Goal: Task Accomplishment & Management: Manage account settings

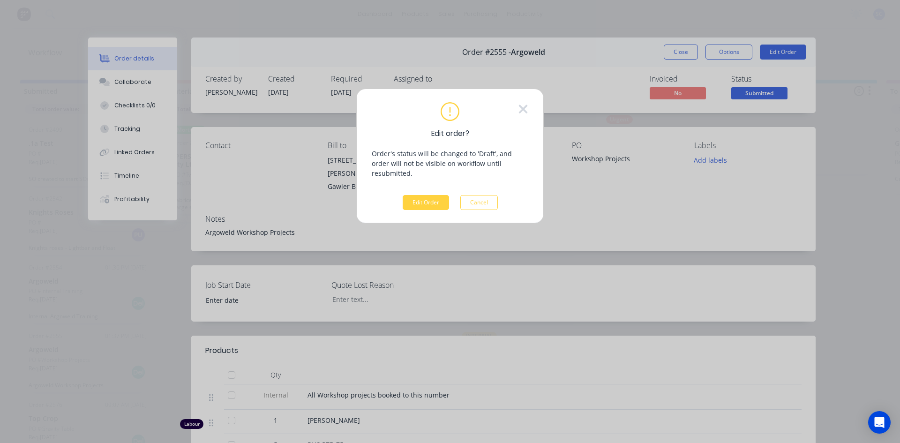
click at [694, 207] on div "Edit order? Order's status will be changed to 'Draft', and order will not be vi…" at bounding box center [450, 221] width 900 height 443
click at [765, 49] on div "Edit order? Order's status will be changed to 'Draft', and order will not be vi…" at bounding box center [450, 221] width 900 height 443
click at [435, 195] on button "Edit Order" at bounding box center [426, 202] width 46 height 15
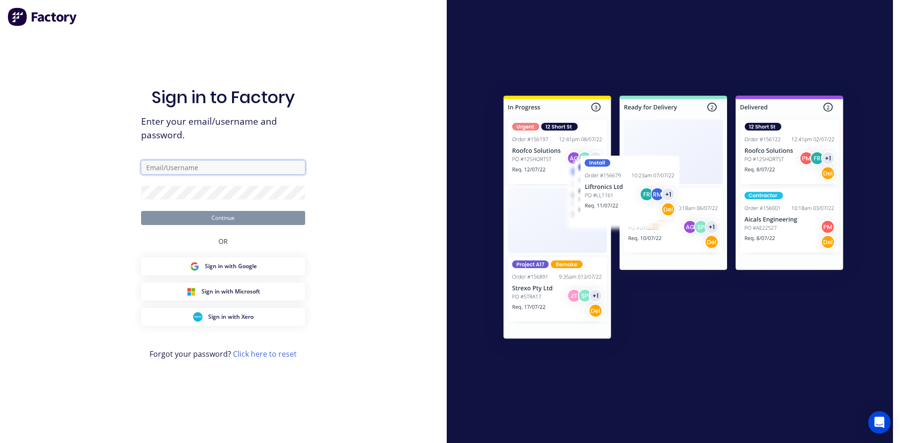
type input "[EMAIL_ADDRESS][DOMAIN_NAME]"
click at [276, 213] on button "Continue" at bounding box center [223, 218] width 164 height 14
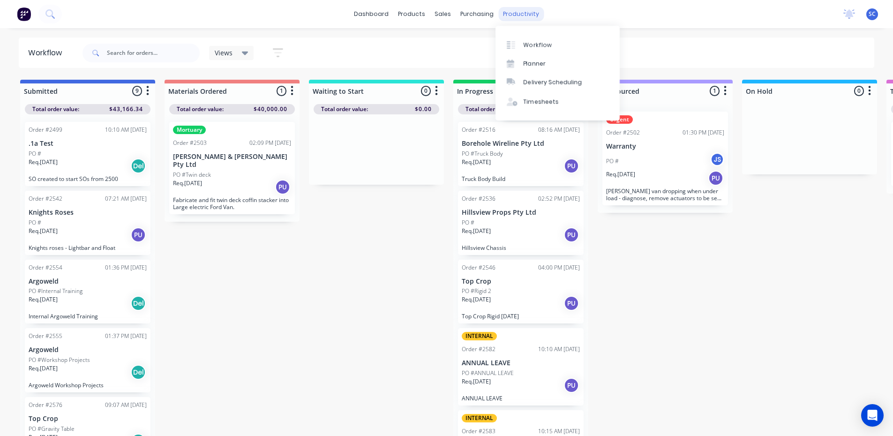
click at [515, 16] on div "productivity" at bounding box center [520, 14] width 45 height 14
click at [536, 102] on div "Timesheets" at bounding box center [541, 102] width 35 height 8
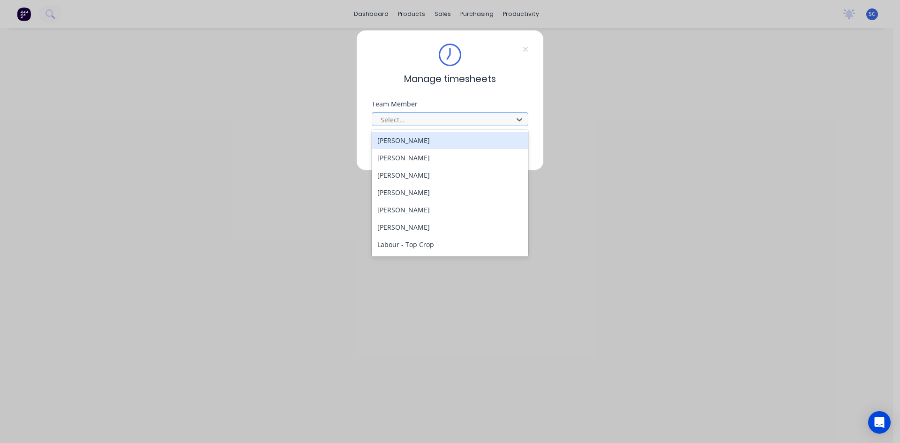
click at [475, 120] on div at bounding box center [444, 120] width 128 height 12
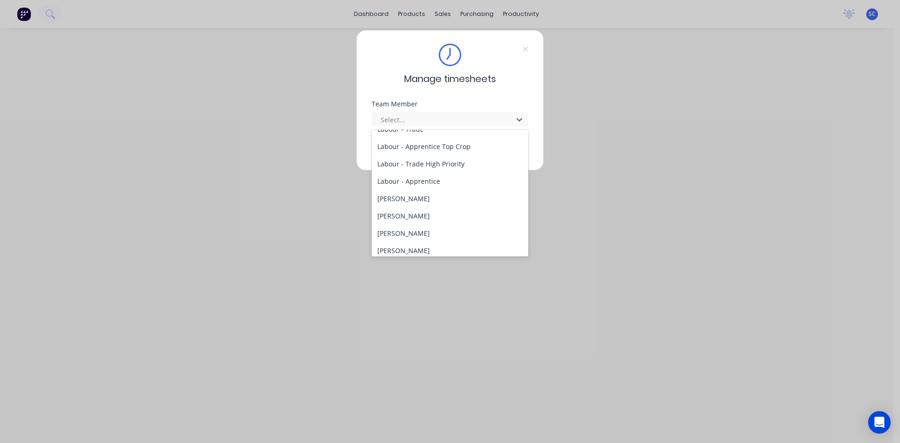
scroll to position [276, 0]
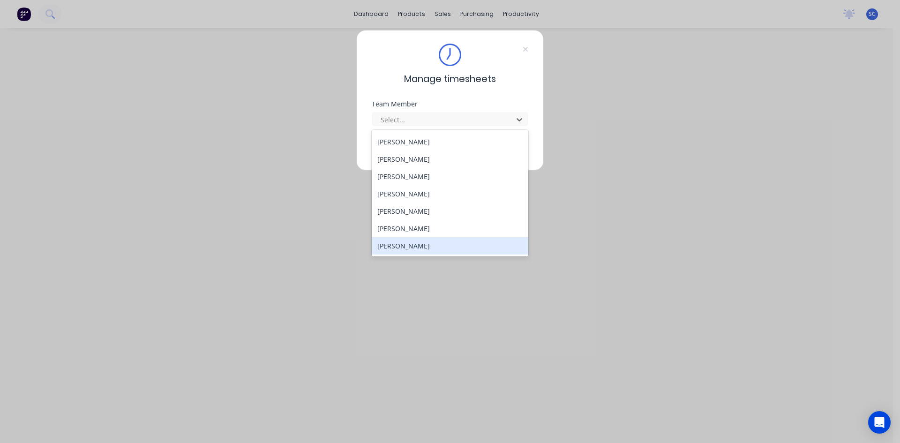
click at [436, 243] on div "[PERSON_NAME]" at bounding box center [450, 245] width 157 height 17
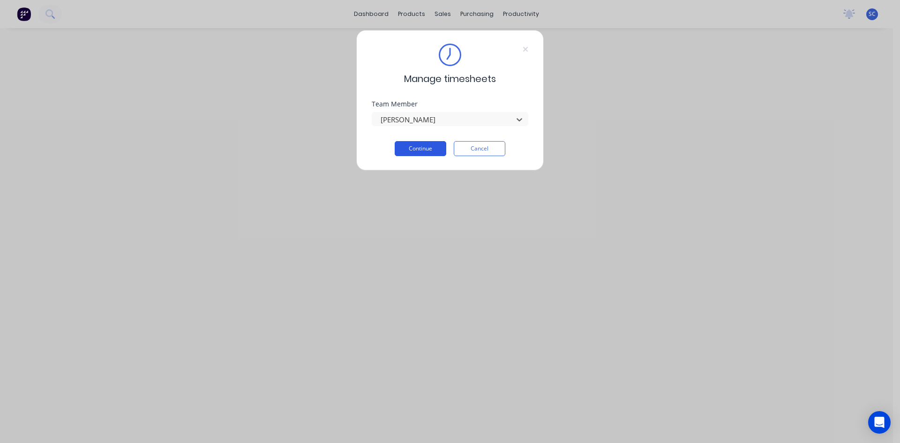
click at [430, 148] on button "Continue" at bounding box center [421, 148] width 52 height 15
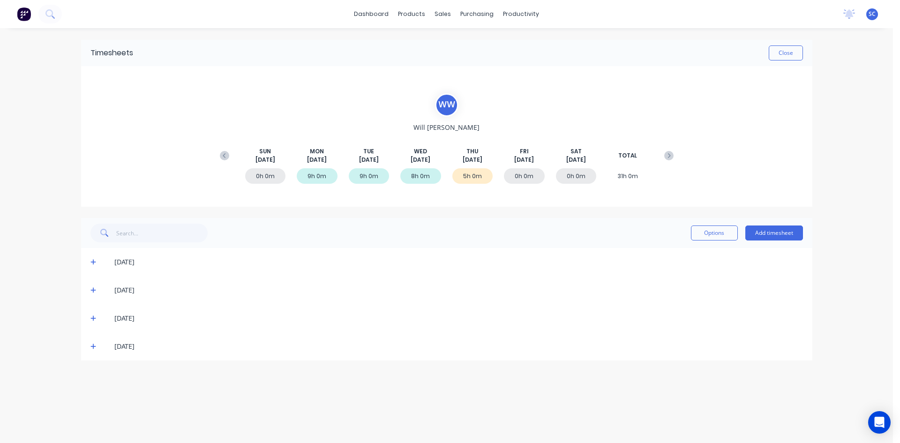
click at [93, 347] on icon at bounding box center [94, 347] width 6 height 6
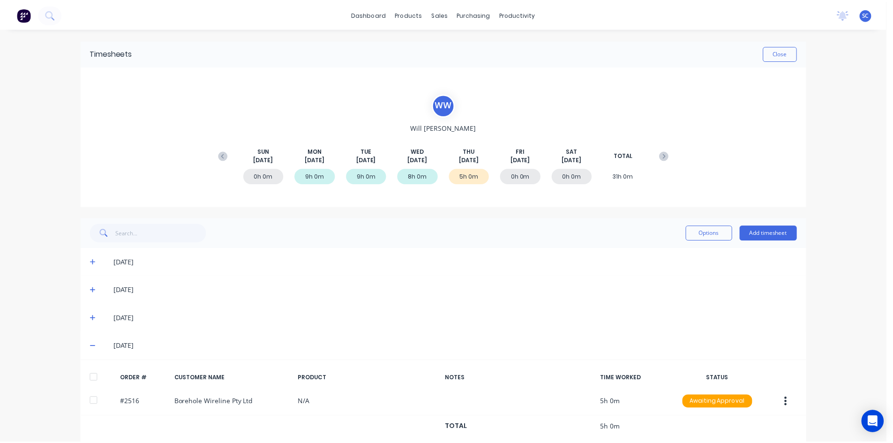
scroll to position [15, 0]
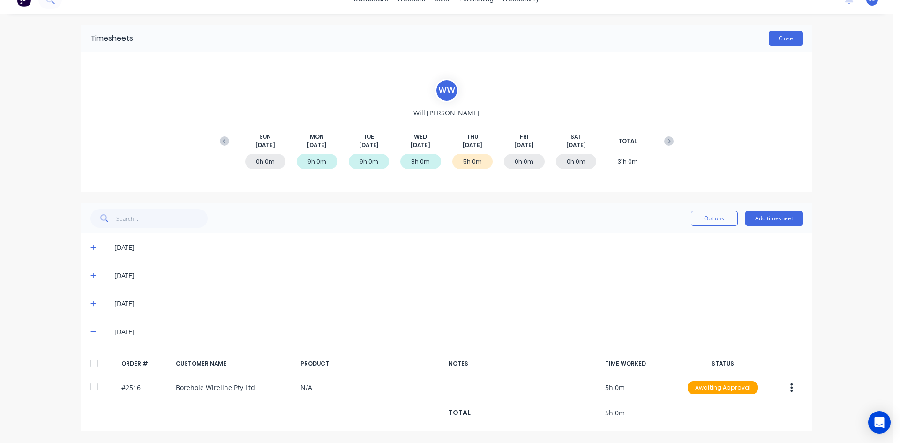
click at [786, 38] on button "Close" at bounding box center [786, 38] width 34 height 15
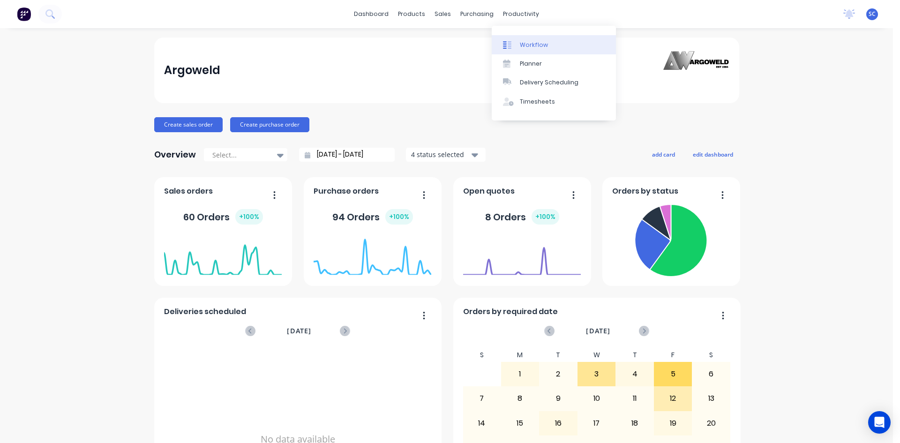
click at [533, 43] on div "Workflow" at bounding box center [534, 45] width 28 height 8
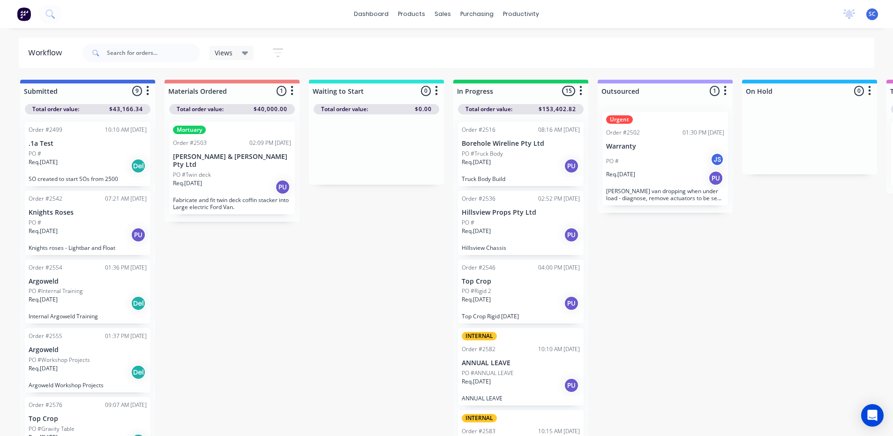
click at [85, 347] on p "Argoweld" at bounding box center [88, 350] width 118 height 8
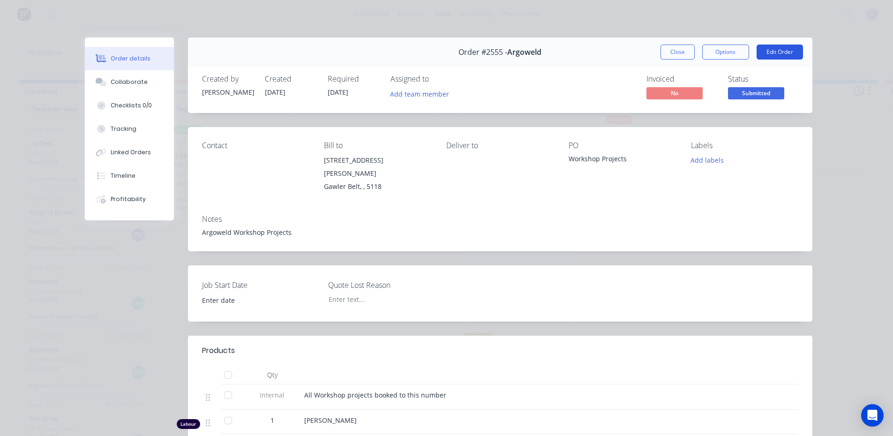
click at [772, 49] on button "Edit Order" at bounding box center [780, 52] width 46 height 15
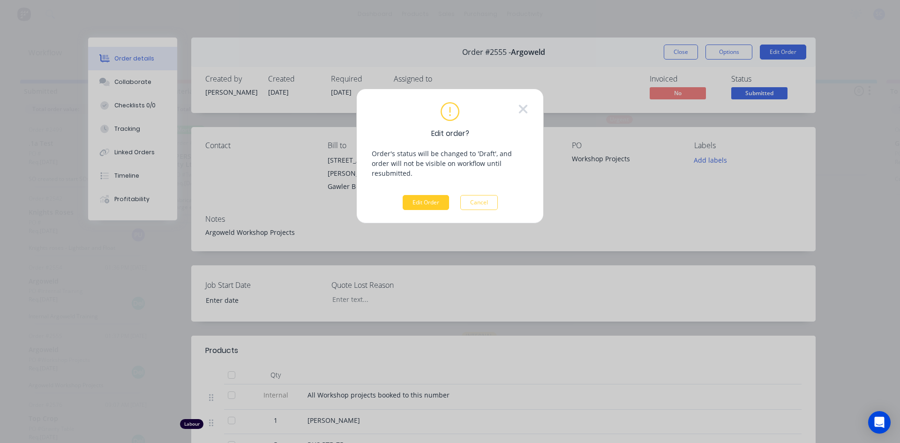
click at [428, 196] on button "Edit Order" at bounding box center [426, 202] width 46 height 15
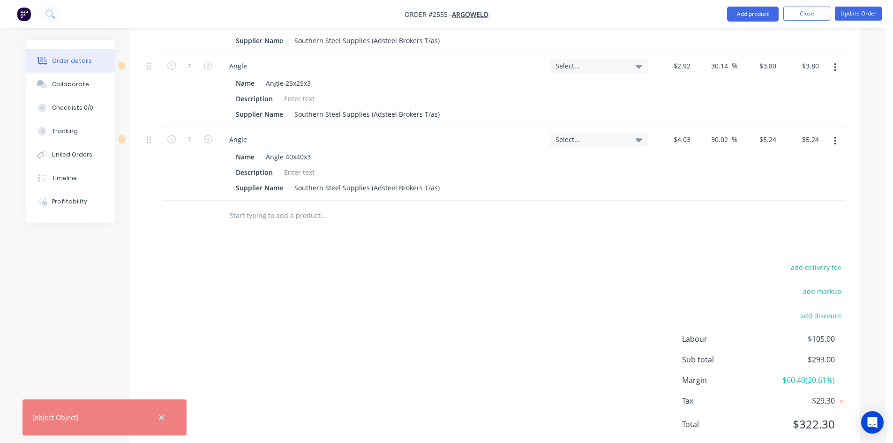
scroll to position [563, 0]
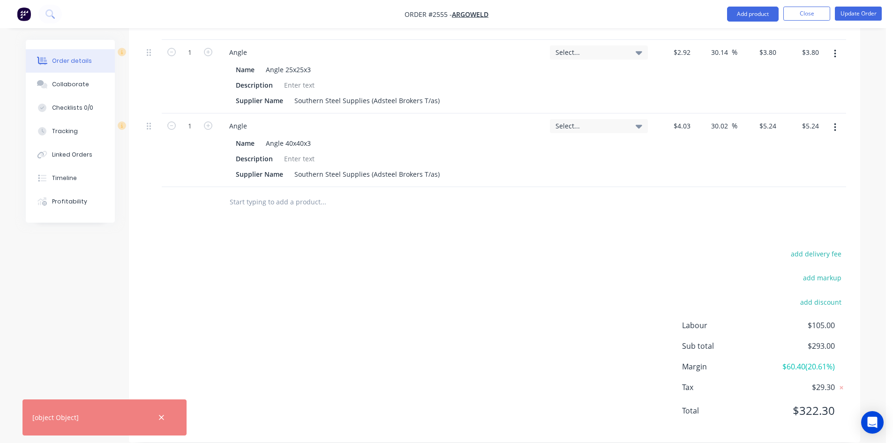
click at [259, 193] on input "text" at bounding box center [323, 202] width 188 height 19
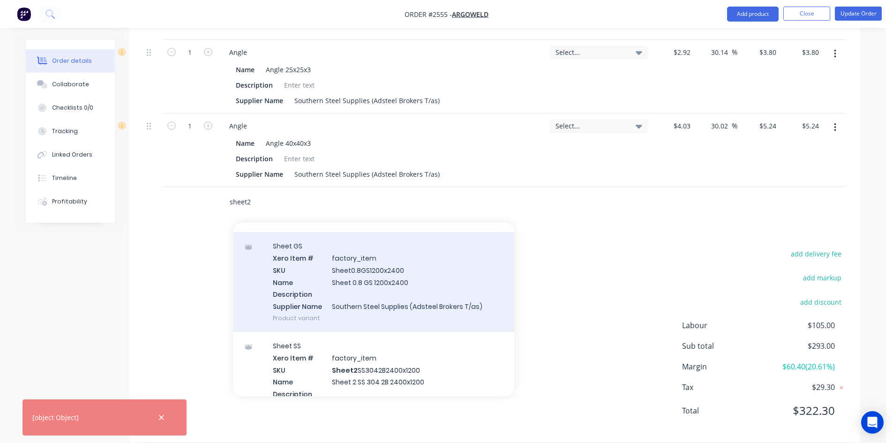
scroll to position [234, 0]
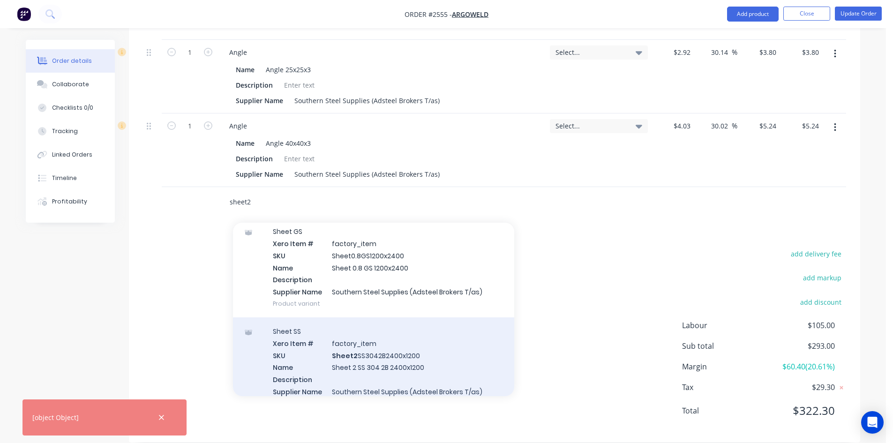
type input "sheet2"
click at [376, 347] on div "Sheet SS Xero Item # factory_item SKU Sheet2 SS3042B2400x1200 Name Sheet 2 SS 3…" at bounding box center [373, 367] width 281 height 100
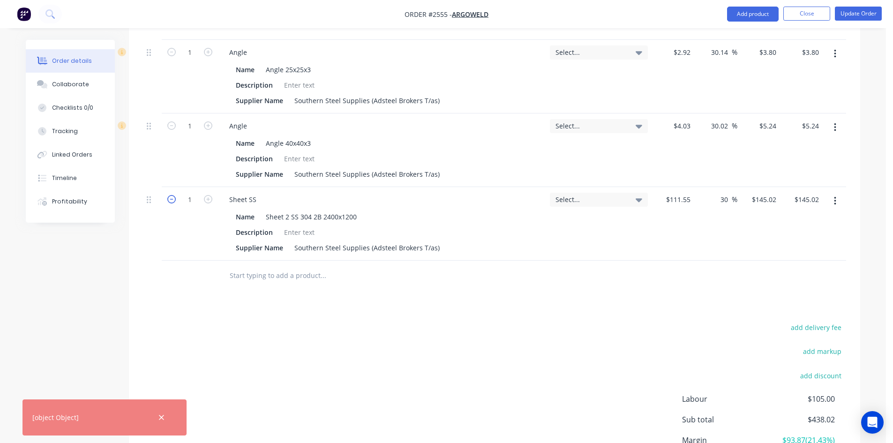
click at [173, 195] on icon "button" at bounding box center [171, 199] width 8 height 8
type input "0"
type input "$0.00"
click at [189, 193] on input "0" at bounding box center [190, 200] width 24 height 14
type input "0.5"
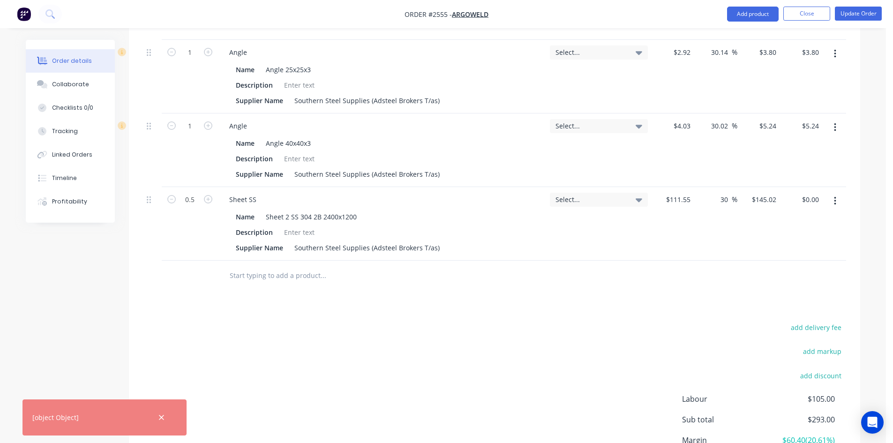
type input "$72.51"
click at [253, 266] on input "text" at bounding box center [323, 275] width 188 height 19
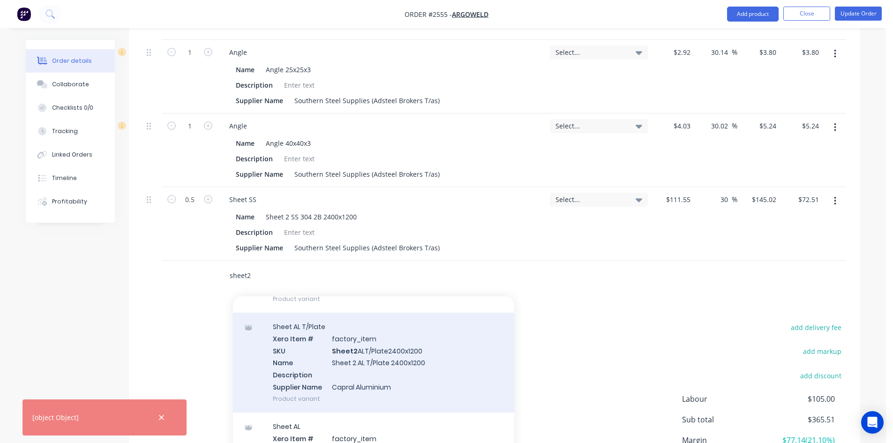
scroll to position [1266, 0]
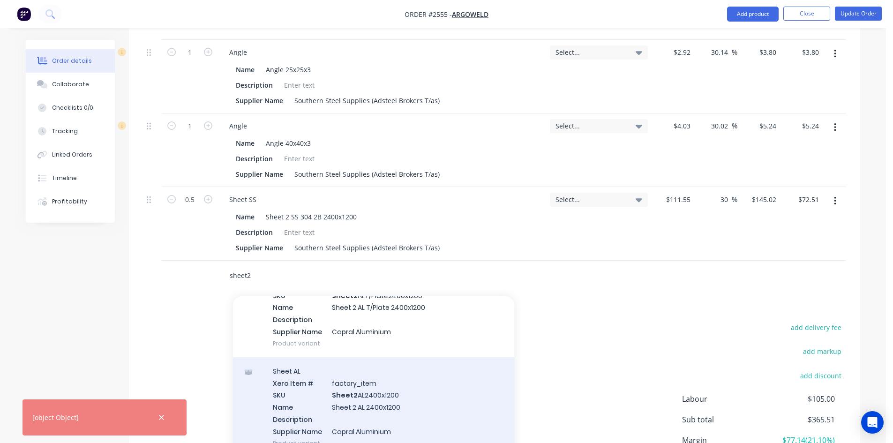
type input "sheet2"
click at [336, 396] on div "Sheet AL Xero Item # factory_item SKU Sheet2 AL2400x1200 Name Sheet 2 AL 2400x1…" at bounding box center [373, 407] width 281 height 100
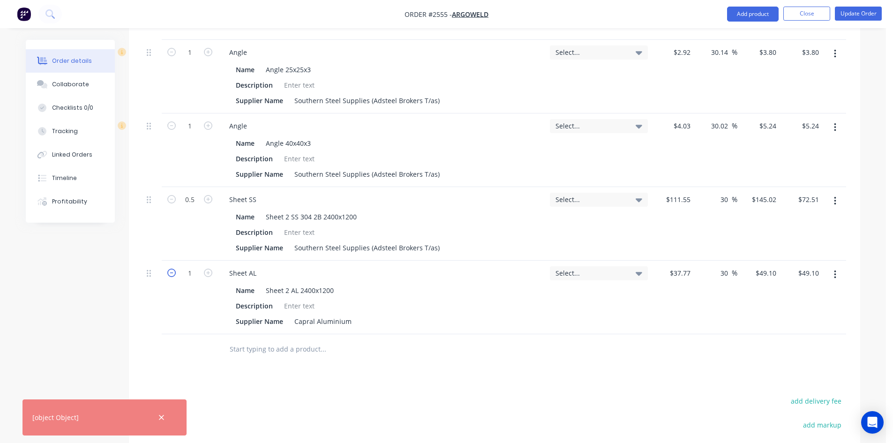
click at [173, 269] on icon "button" at bounding box center [171, 273] width 8 height 8
type input "0"
type input "$0.00"
click at [183, 267] on input "0" at bounding box center [190, 273] width 24 height 14
type input "0.5"
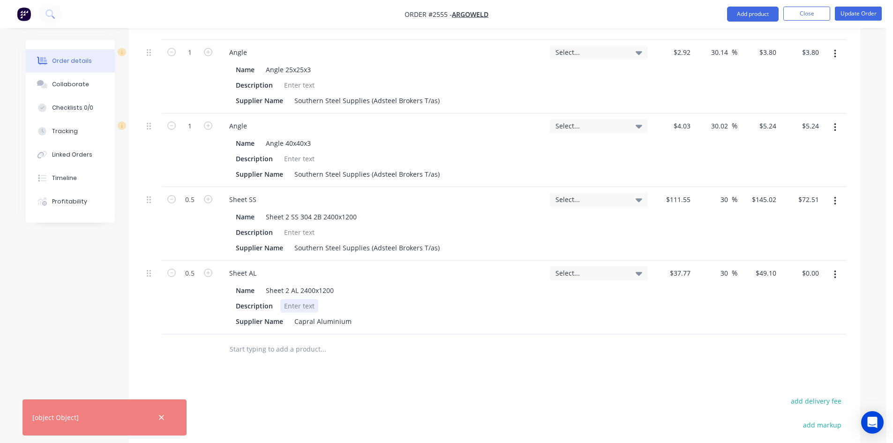
type input "$24.55"
click at [296, 299] on div at bounding box center [299, 306] width 38 height 14
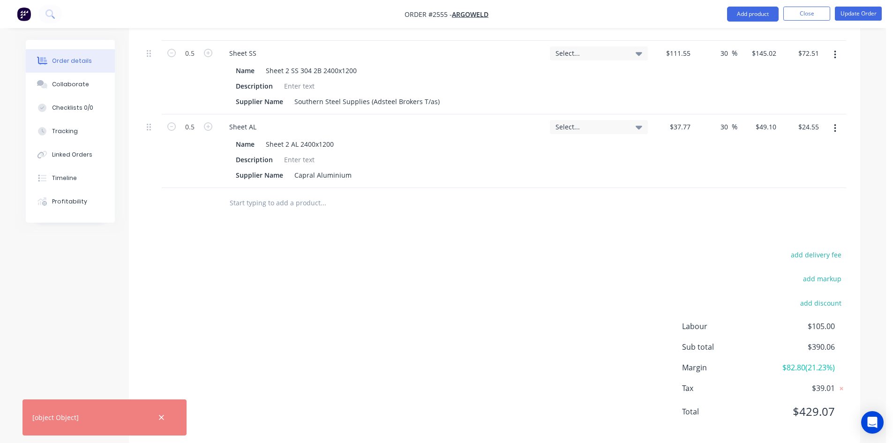
scroll to position [713, 0]
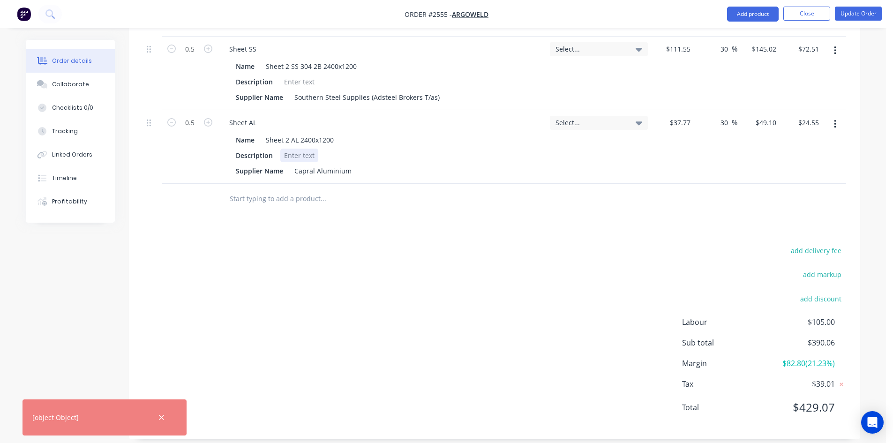
click at [297, 150] on div at bounding box center [299, 156] width 38 height 14
click at [296, 149] on div at bounding box center [299, 156] width 38 height 14
click at [296, 75] on div at bounding box center [299, 82] width 38 height 14
click at [311, 75] on div at bounding box center [299, 82] width 38 height 14
click at [295, 149] on div at bounding box center [299, 156] width 38 height 14
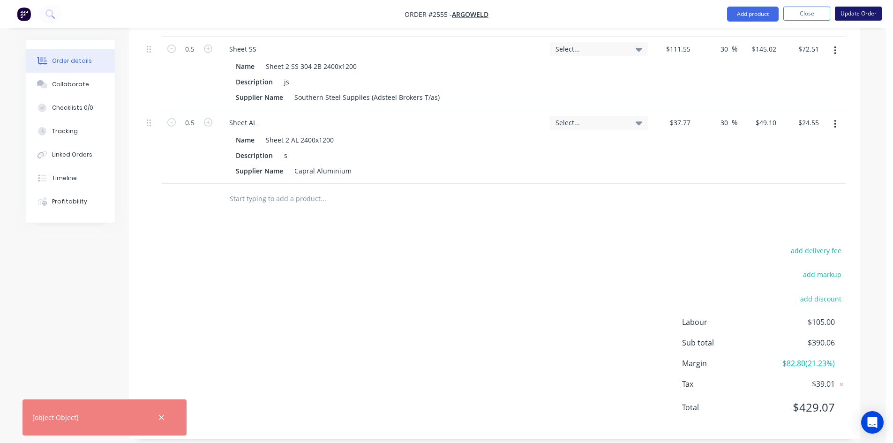
click at [845, 12] on button "Update Order" at bounding box center [858, 14] width 47 height 14
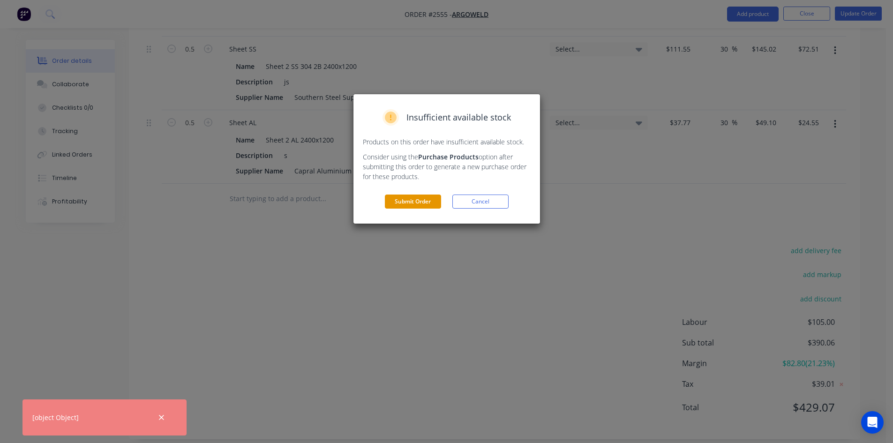
click at [395, 205] on button "Submit Order" at bounding box center [413, 202] width 56 height 14
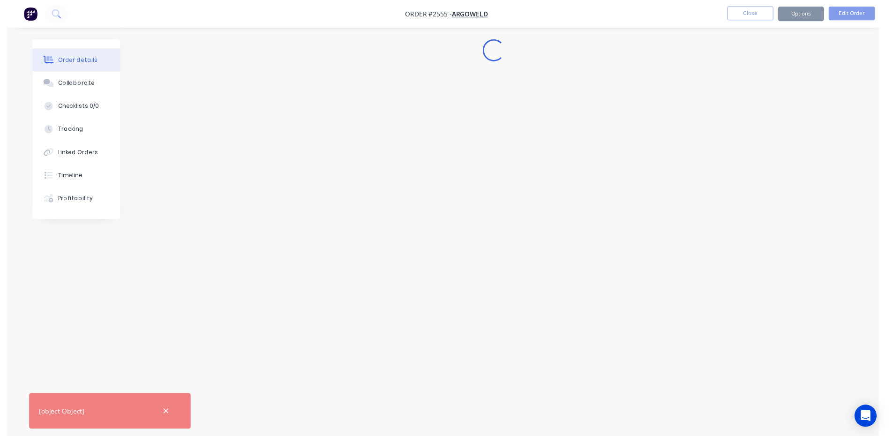
scroll to position [0, 0]
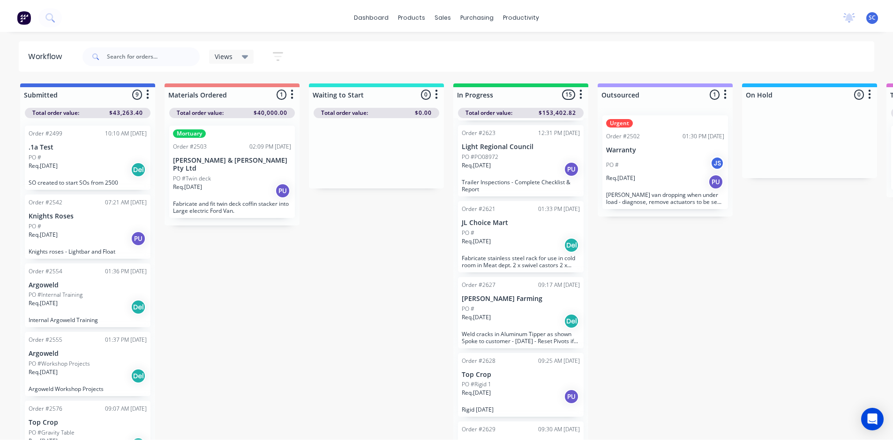
scroll to position [703, 0]
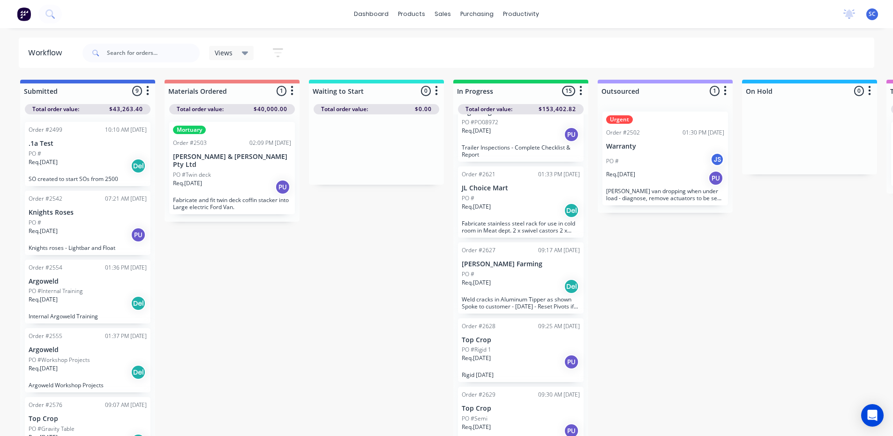
click at [508, 279] on div "Req. [DATE] Del" at bounding box center [521, 287] width 118 height 16
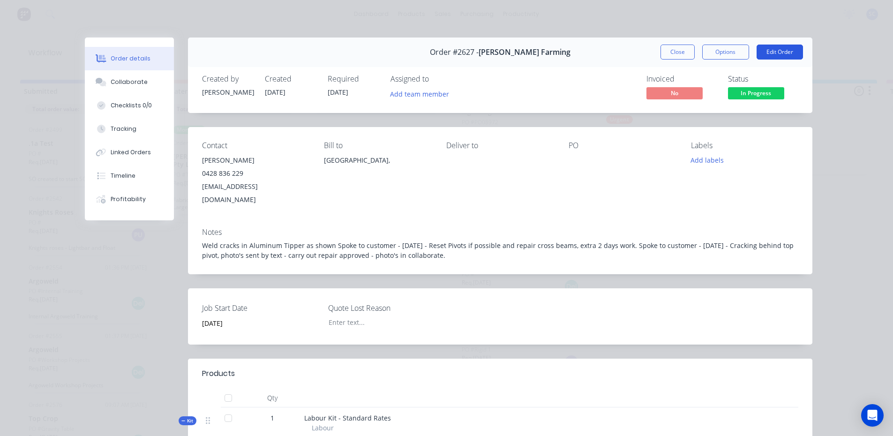
click at [777, 51] on button "Edit Order" at bounding box center [780, 52] width 46 height 15
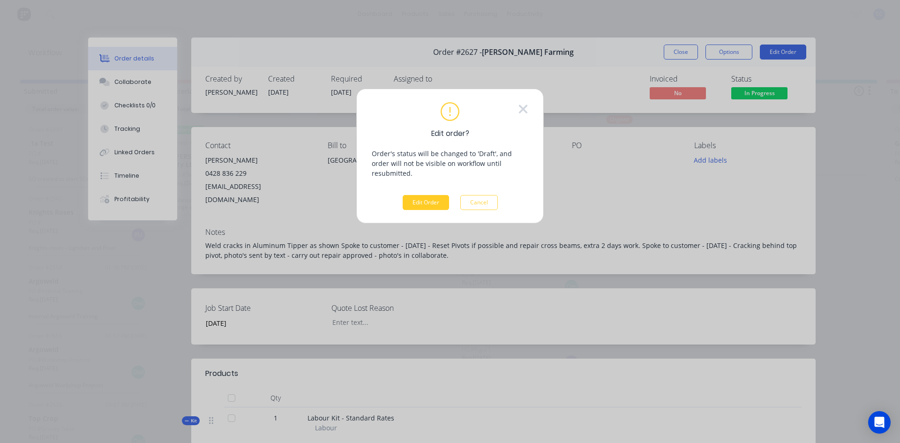
click at [417, 195] on button "Edit Order" at bounding box center [426, 202] width 46 height 15
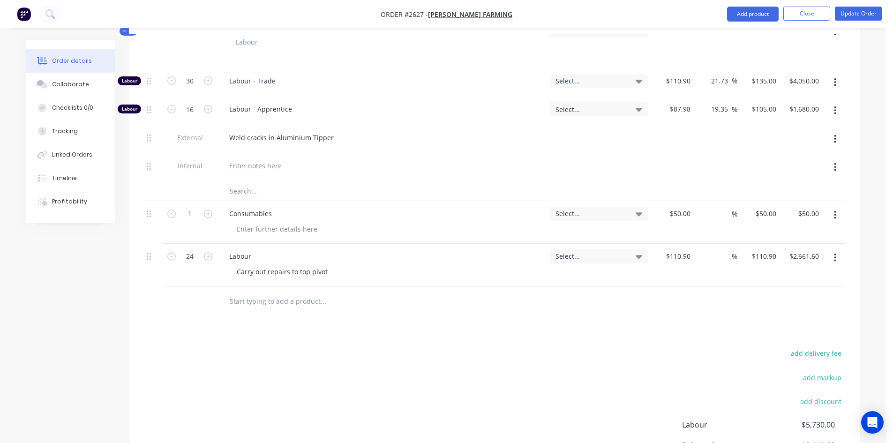
scroll to position [422, 0]
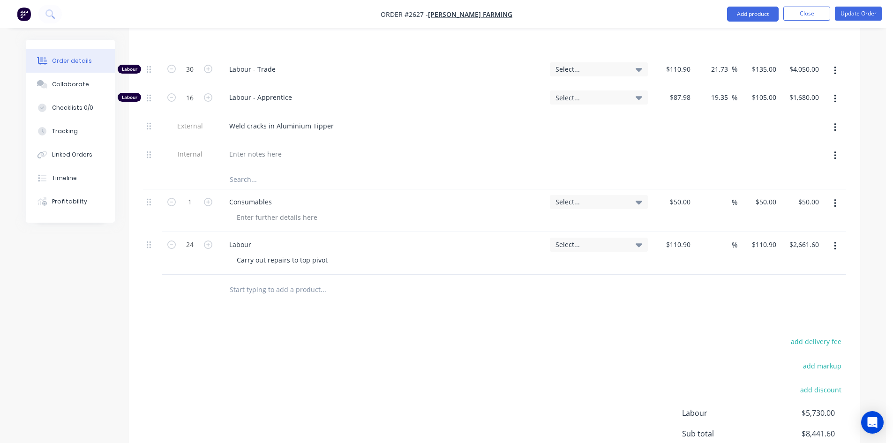
click at [252, 280] on input "text" at bounding box center [323, 289] width 188 height 19
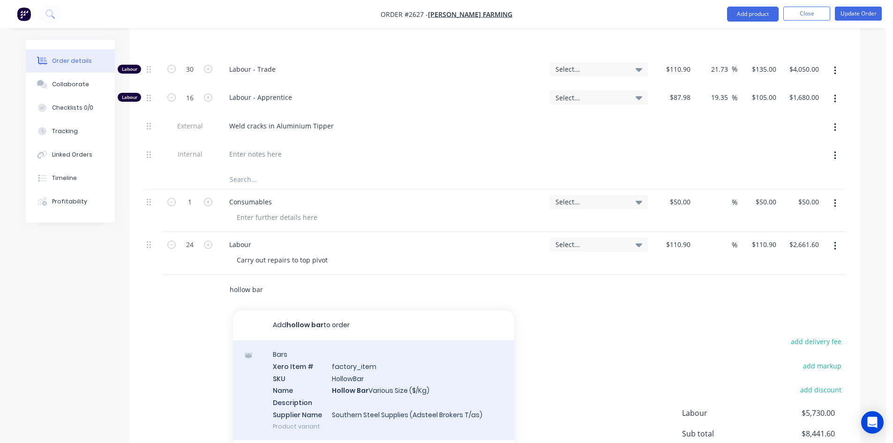
type input "hollow bar"
click at [342, 379] on div "Bars Xero Item # factory_item SKU HollowBar Name Hollow Bar Various Size ($/Kg)…" at bounding box center [373, 390] width 281 height 100
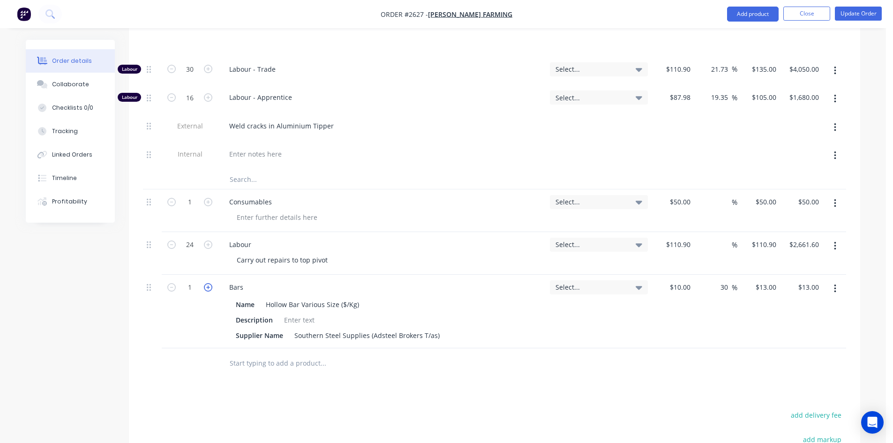
click at [207, 283] on icon "button" at bounding box center [208, 287] width 8 height 8
type input "2"
type input "$26.00"
click at [207, 283] on icon "button" at bounding box center [208, 287] width 8 height 8
type input "3"
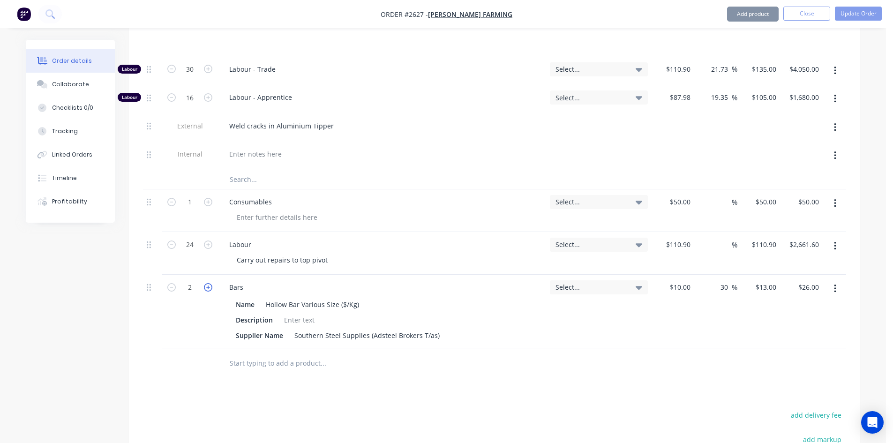
type input "$39.00"
click at [207, 283] on icon "button" at bounding box center [208, 287] width 8 height 8
type input "4"
type input "$52.00"
click at [207, 283] on icon "button" at bounding box center [208, 287] width 8 height 8
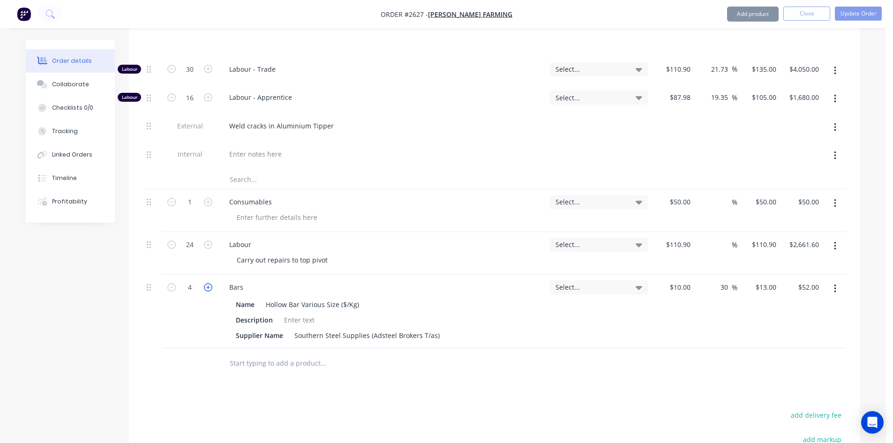
type input "5"
type input "$65.00"
click at [207, 283] on icon "button" at bounding box center [208, 287] width 8 height 8
type input "6"
type input "$78.00"
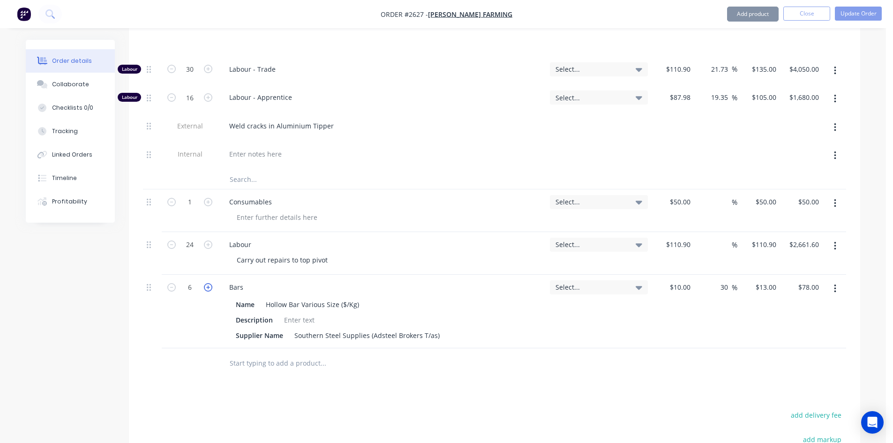
click at [207, 283] on icon "button" at bounding box center [208, 287] width 8 height 8
type input "7"
type input "$91.00"
click at [207, 283] on icon "button" at bounding box center [208, 287] width 8 height 8
type input "8"
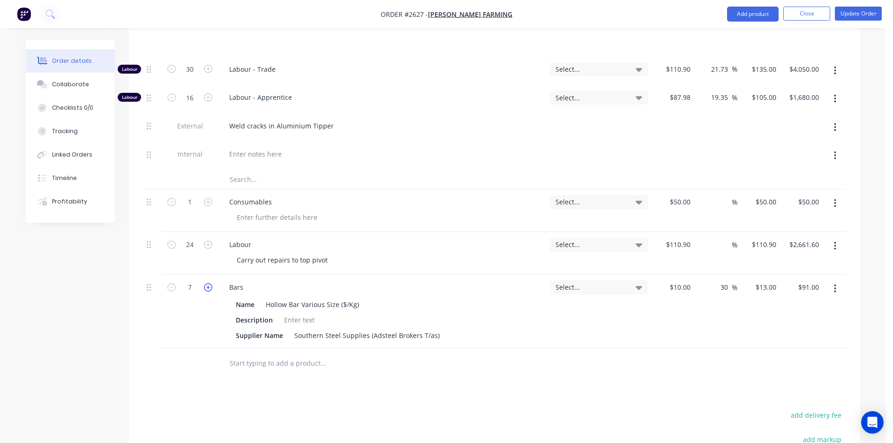
type input "$104.00"
click at [207, 283] on icon "button" at bounding box center [208, 287] width 8 height 8
type input "9"
type input "$117.00"
click at [207, 283] on icon "button" at bounding box center [208, 287] width 8 height 8
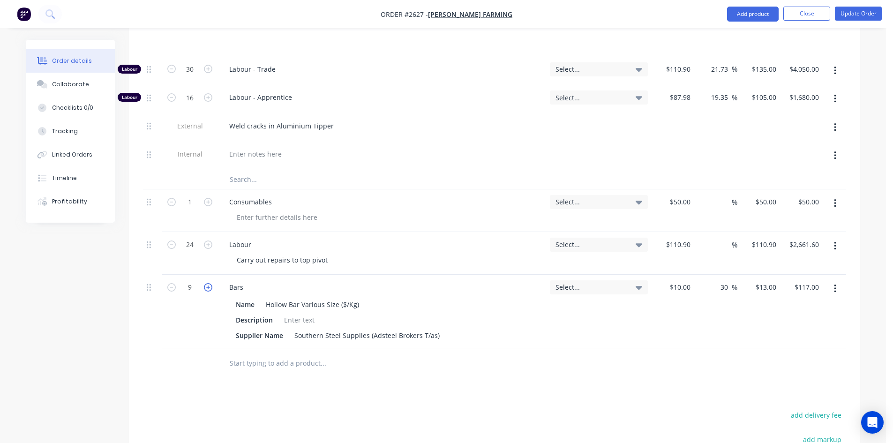
type input "10"
type input "$130.00"
click at [207, 283] on icon "button" at bounding box center [208, 287] width 8 height 8
type input "11"
type input "$143.00"
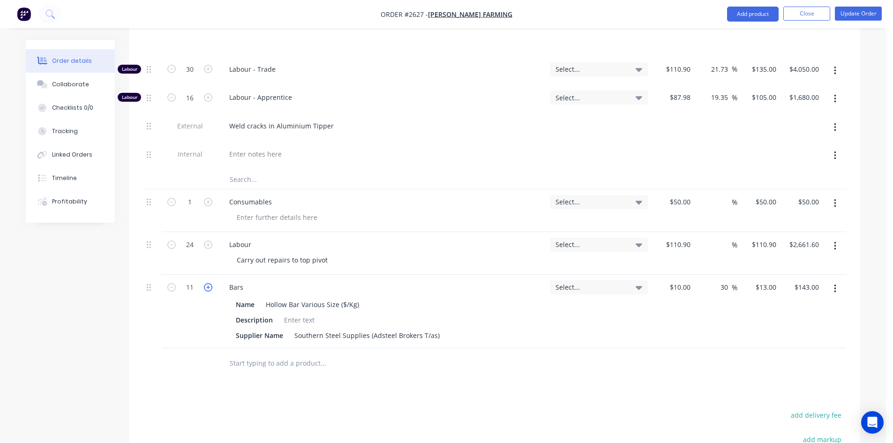
click at [207, 283] on icon "button" at bounding box center [208, 287] width 8 height 8
type input "12"
type input "$156.00"
click at [290, 313] on div at bounding box center [299, 320] width 38 height 14
click at [298, 313] on div at bounding box center [299, 320] width 38 height 14
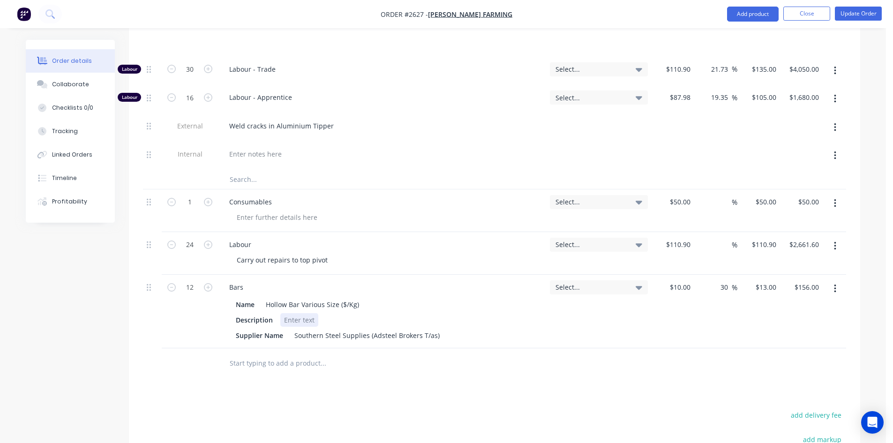
click at [298, 300] on div "Name Hollow Bar Various Size ($/Kg) Description Supplier Name Southern Steel Su…" at bounding box center [382, 319] width 321 height 46
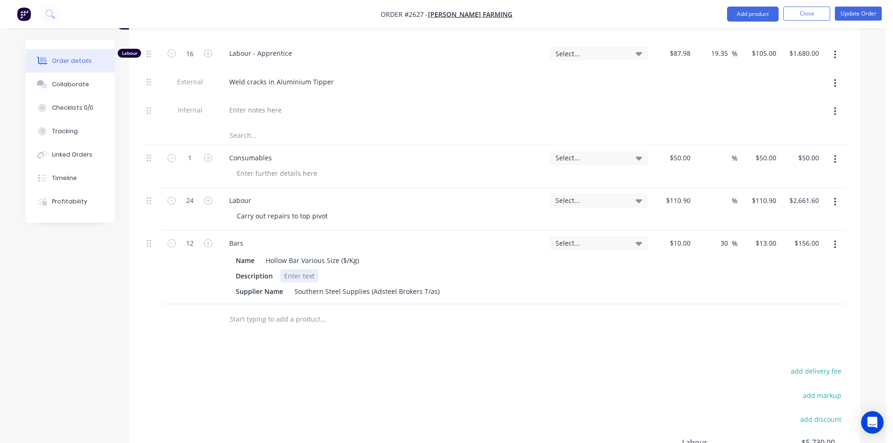
scroll to position [469, 0]
click at [297, 266] on div at bounding box center [299, 273] width 38 height 14
click at [309, 266] on div at bounding box center [299, 273] width 38 height 14
click at [323, 266] on div "Description kg" at bounding box center [380, 273] width 296 height 14
click at [308, 307] on input "text" at bounding box center [323, 316] width 188 height 19
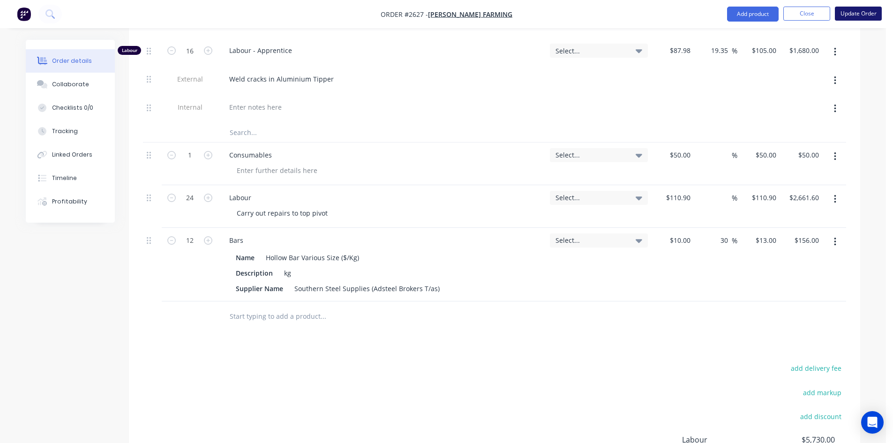
click at [860, 13] on button "Update Order" at bounding box center [858, 14] width 47 height 14
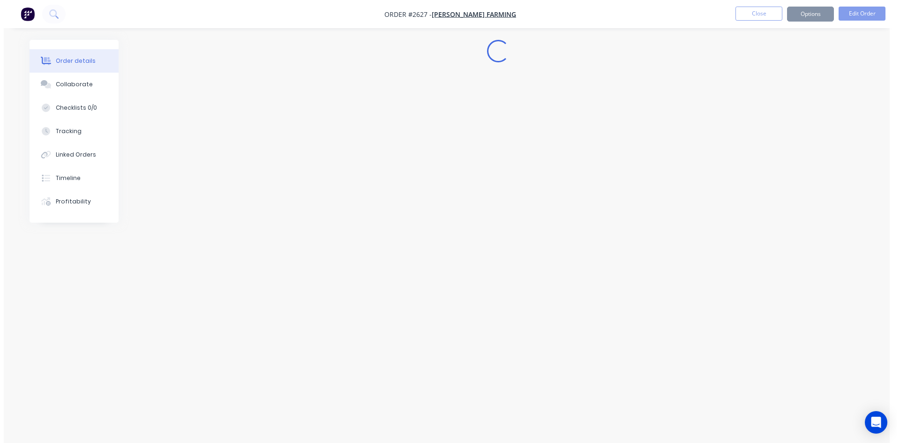
scroll to position [0, 0]
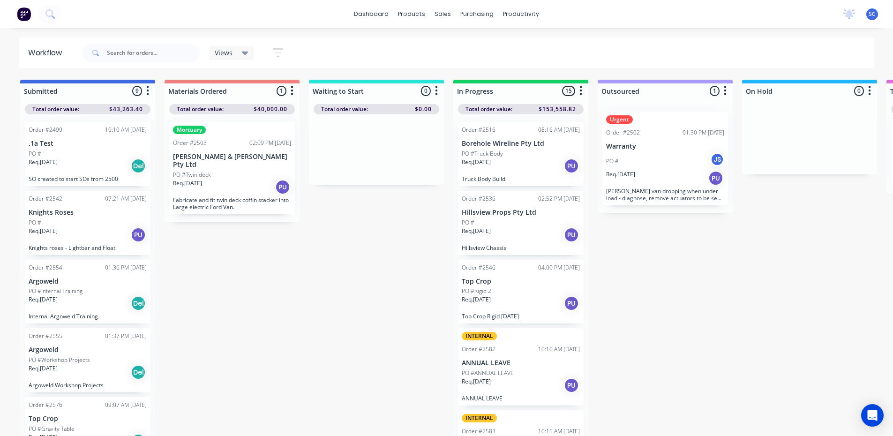
drag, startPoint x: 269, startPoint y: 291, endPoint x: 276, endPoint y: 284, distance: 9.9
click at [274, 287] on div "Submitted 9 Sort By Created date Required date Order number Customer name Most …" at bounding box center [775, 259] width 1564 height 358
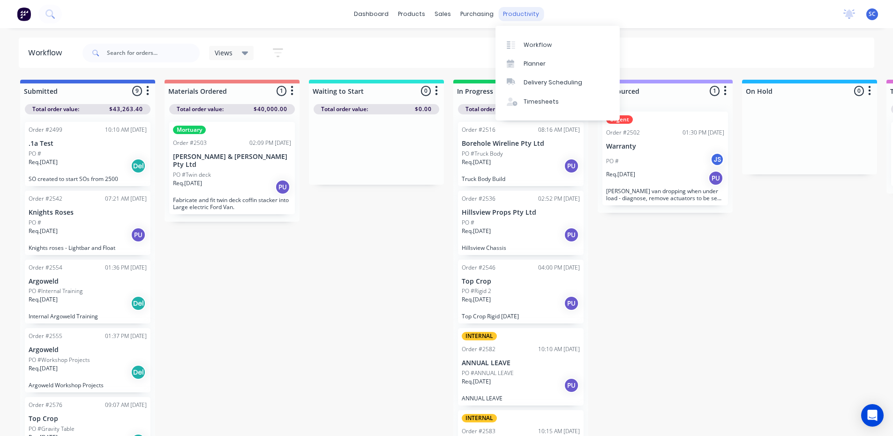
click at [505, 12] on div "productivity" at bounding box center [520, 14] width 45 height 14
click at [529, 62] on div "Planner" at bounding box center [535, 64] width 22 height 8
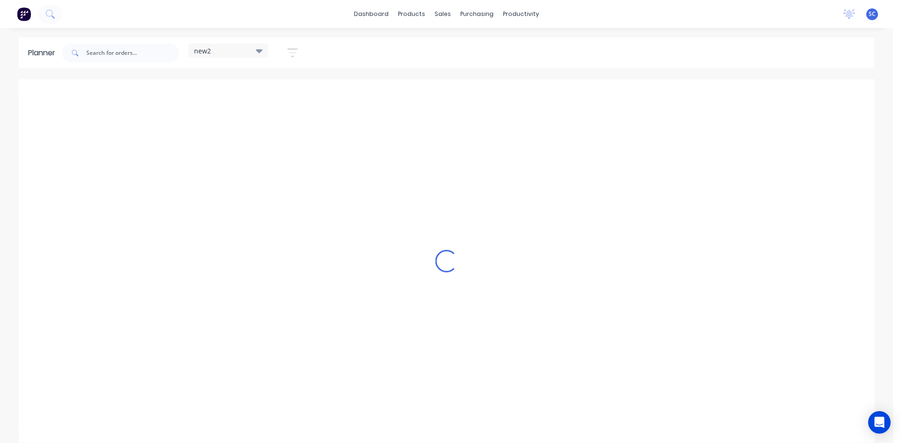
scroll to position [0, 0]
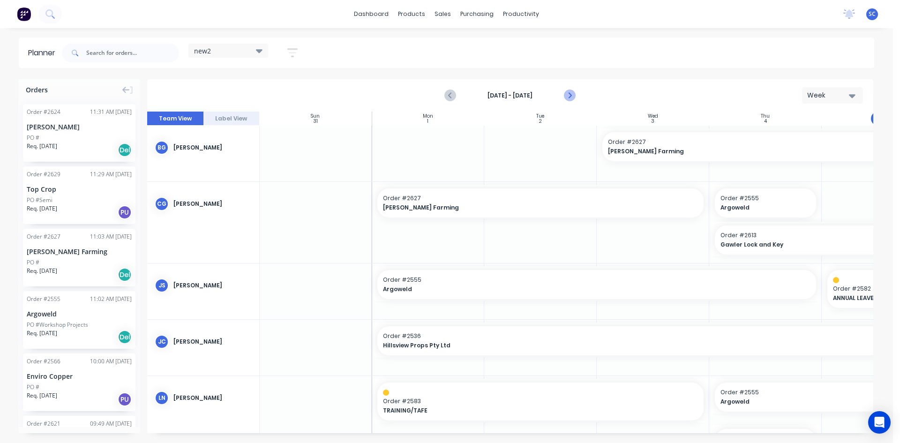
click at [571, 96] on icon "Next page" at bounding box center [569, 96] width 4 height 8
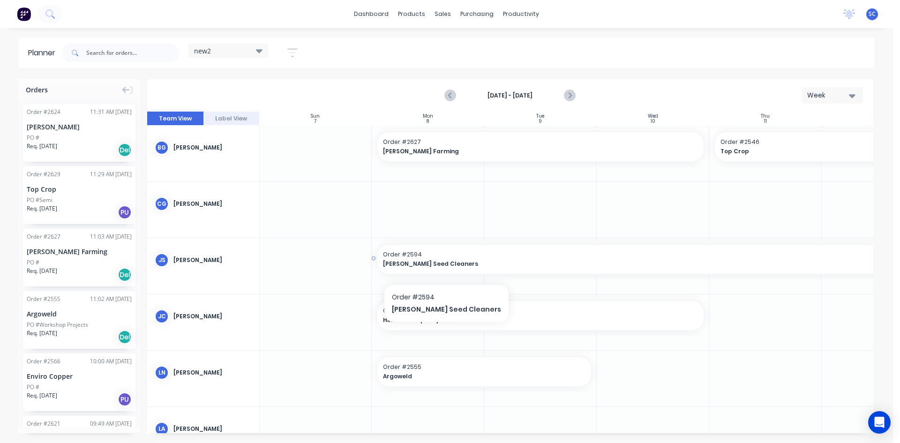
click at [432, 268] on span "[PERSON_NAME] Seed Cleaners" at bounding box center [626, 264] width 486 height 8
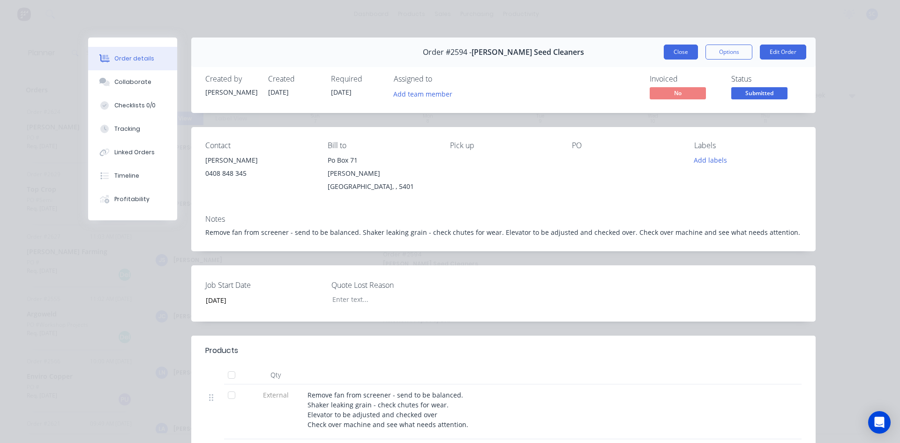
click at [689, 54] on button "Close" at bounding box center [681, 52] width 34 height 15
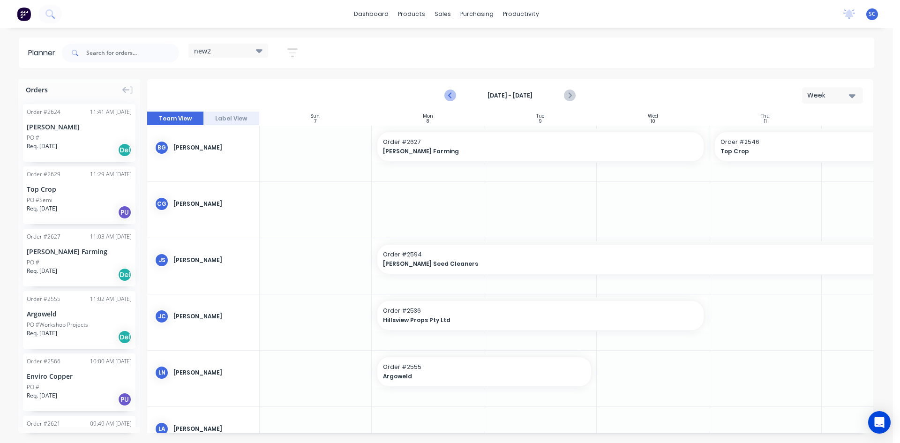
click at [450, 91] on icon "Previous page" at bounding box center [450, 95] width 11 height 11
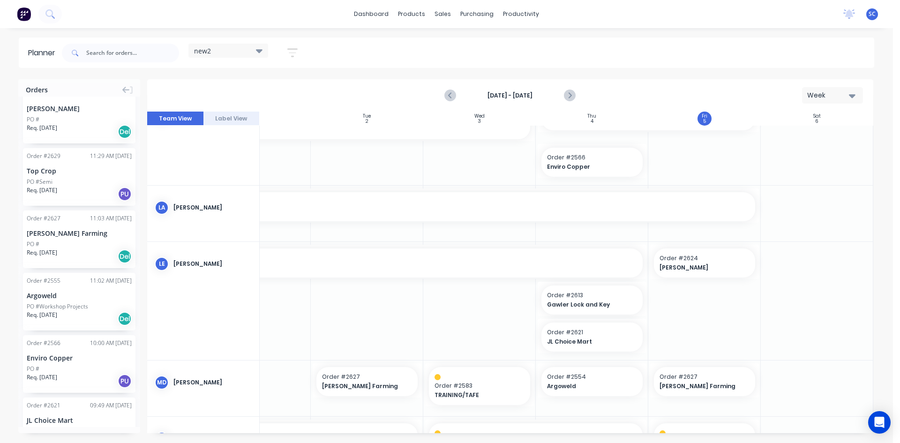
scroll to position [0, 0]
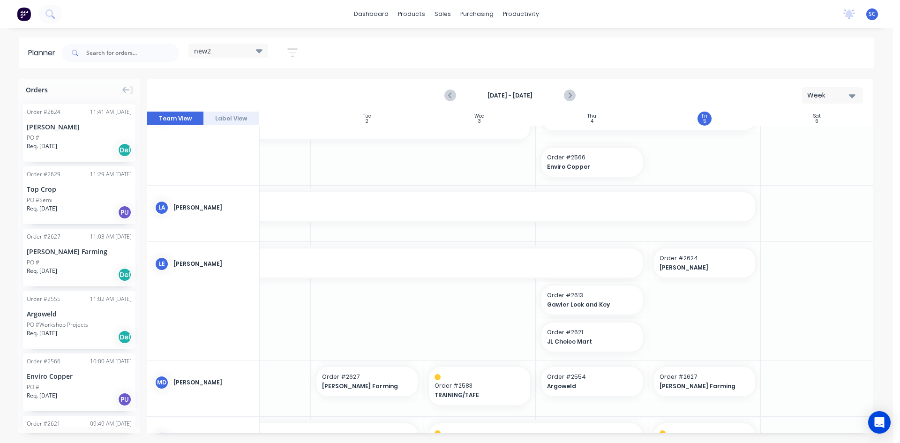
click at [63, 141] on div "PO #" at bounding box center [79, 138] width 105 height 8
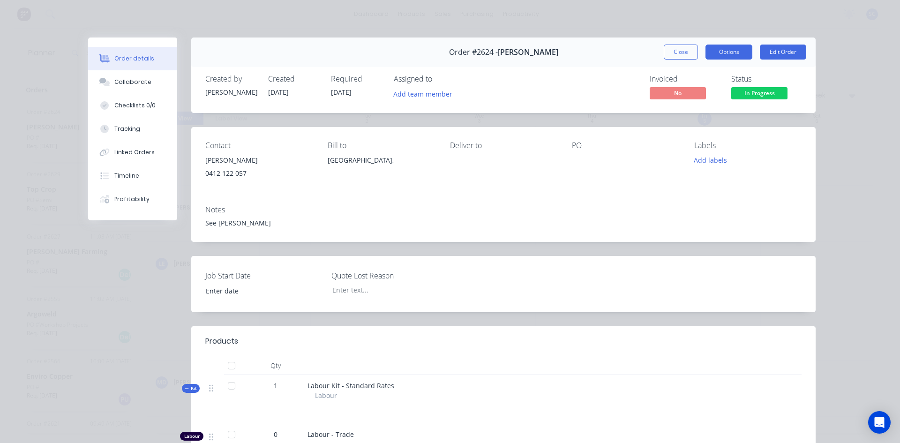
click at [709, 51] on button "Options" at bounding box center [729, 52] width 47 height 15
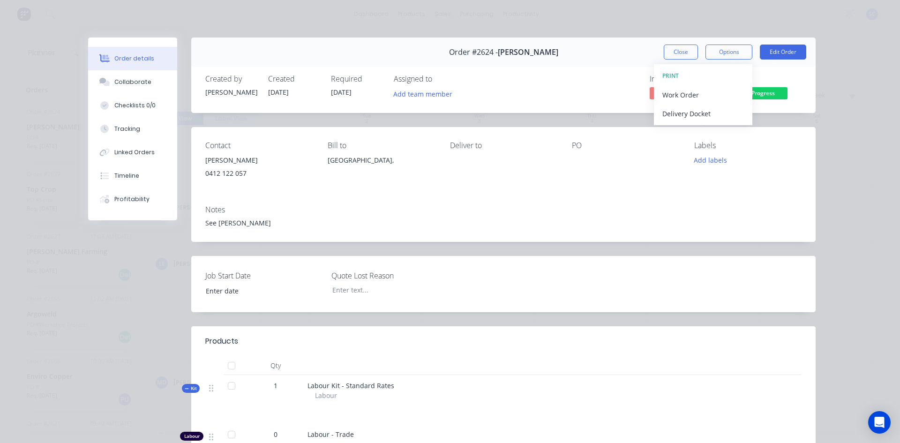
click at [717, 75] on div "PRINT" at bounding box center [704, 76] width 82 height 12
click at [679, 93] on div "Work Order" at bounding box center [704, 95] width 82 height 14
click at [682, 113] on div "Standard" at bounding box center [704, 114] width 82 height 14
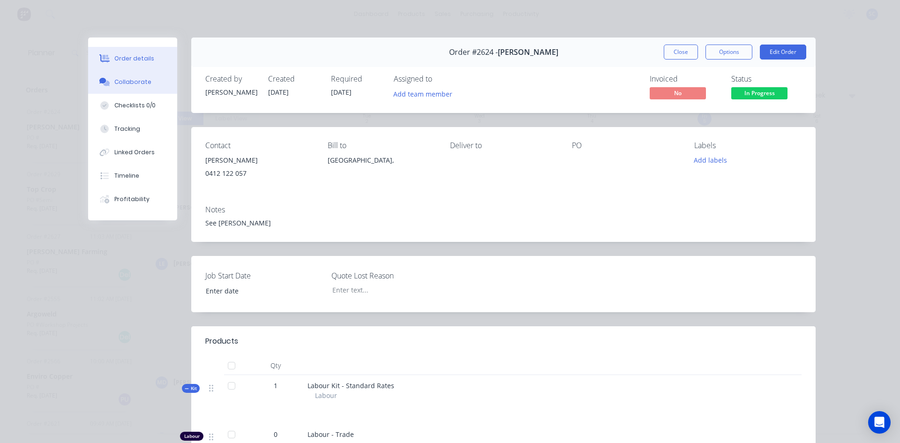
click at [143, 78] on div "Collaborate" at bounding box center [132, 82] width 37 height 8
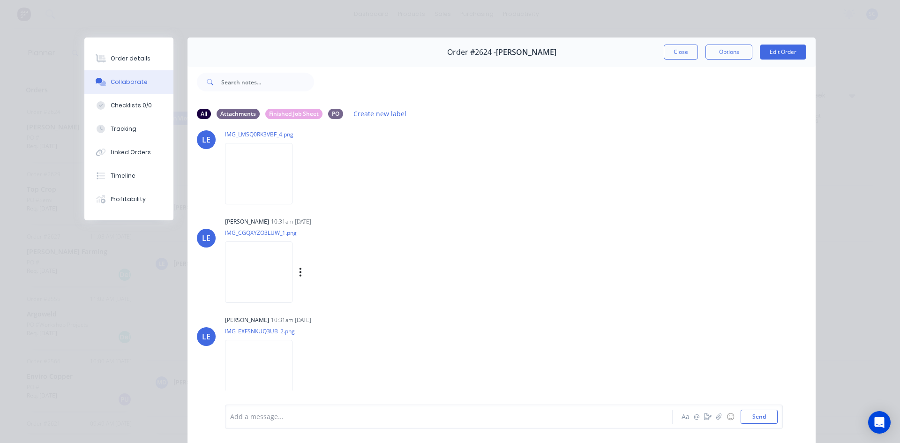
scroll to position [430, 0]
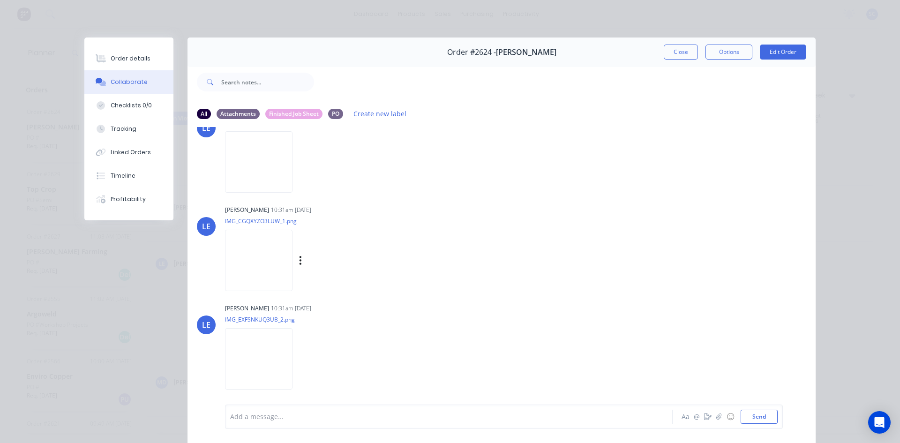
click at [265, 251] on img at bounding box center [259, 260] width 68 height 61
